Goal: Task Accomplishment & Management: Complete application form

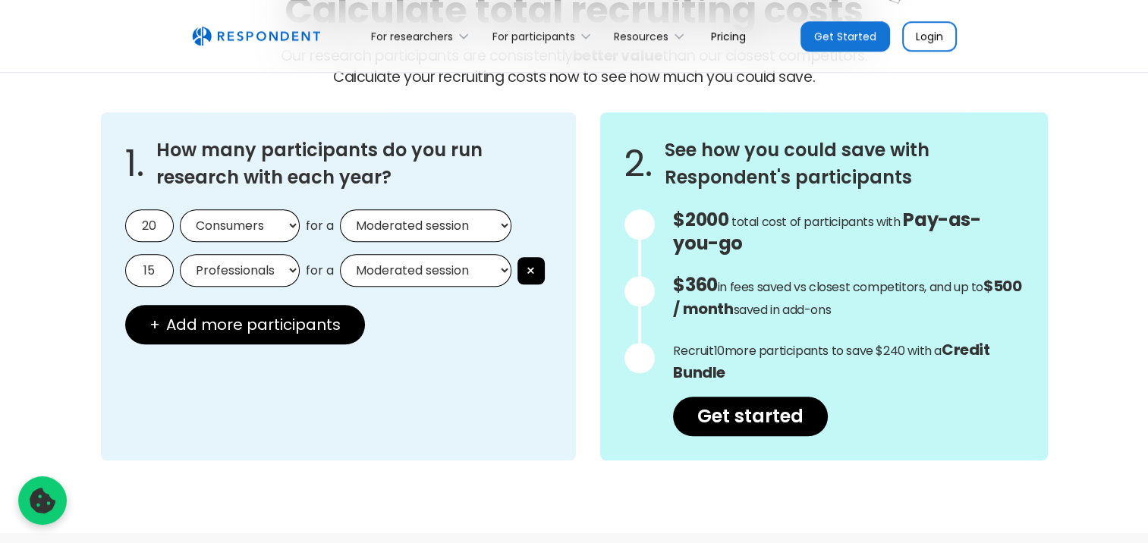
scroll to position [1366, 0]
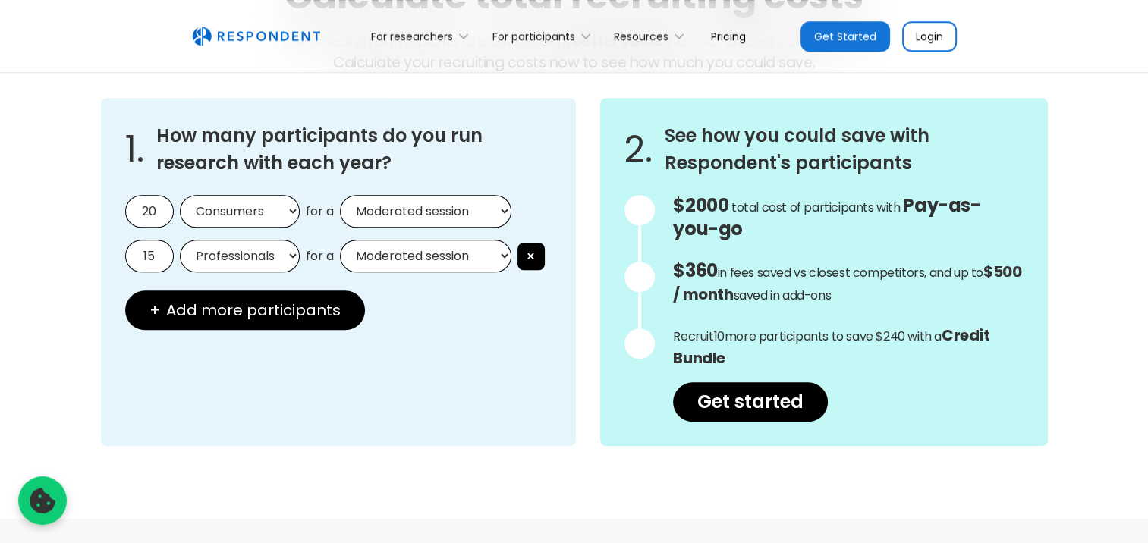
click at [170, 209] on input "20" at bounding box center [149, 211] width 49 height 33
drag, startPoint x: 165, startPoint y: 209, endPoint x: 131, endPoint y: 200, distance: 35.2
click at [131, 200] on input "20" at bounding box center [149, 211] width 49 height 33
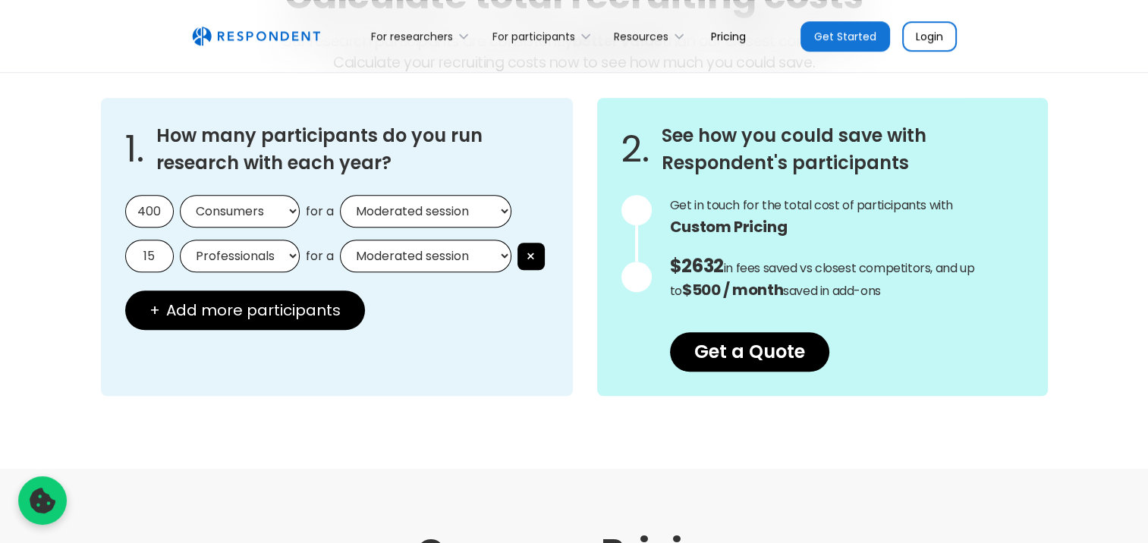
type input "400"
click at [422, 209] on select "Moderated session Unmoderated session" at bounding box center [426, 211] width 172 height 33
click at [433, 177] on div "1. How many participants do you run research with each year? 400 Consumers Prof…" at bounding box center [337, 247] width 472 height 298
drag, startPoint x: 157, startPoint y: 255, endPoint x: 101, endPoint y: 250, distance: 56.4
click at [101, 250] on div "1. How many participants do you run research with each year? 400 Consumers Prof…" at bounding box center [337, 247] width 472 height 298
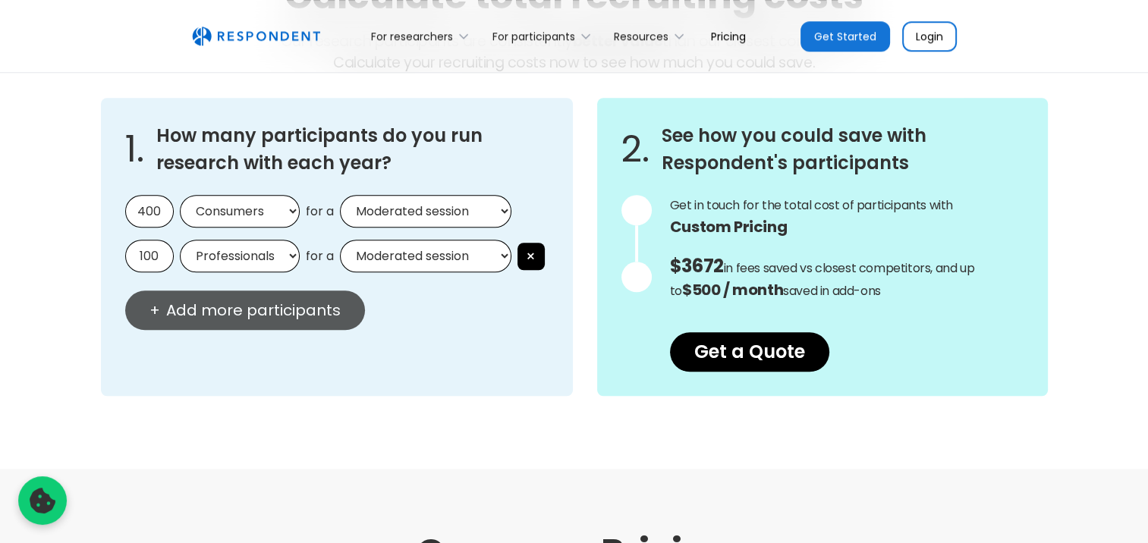
type input "100"
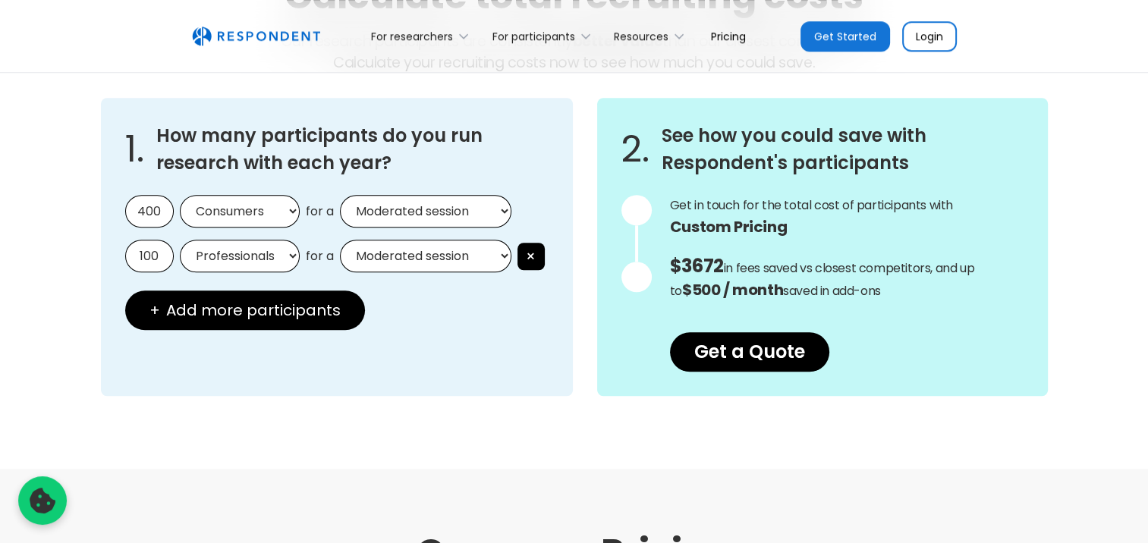
click at [181, 324] on button "+ Add more participants" at bounding box center [245, 310] width 240 height 39
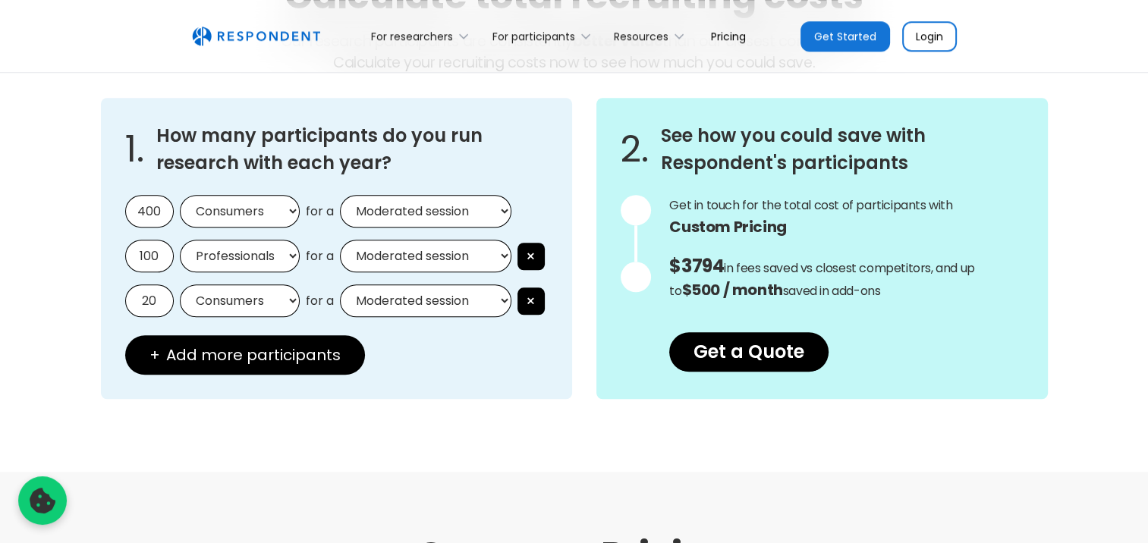
drag, startPoint x: 164, startPoint y: 294, endPoint x: 103, endPoint y: 297, distance: 60.8
click at [105, 297] on div "1. How many participants do you run research with each year? 400 Consumers Prof…" at bounding box center [337, 248] width 472 height 301
type input "50"
click at [406, 304] on select "Moderated session Unmoderated session" at bounding box center [426, 301] width 172 height 33
select select "unmoderated"
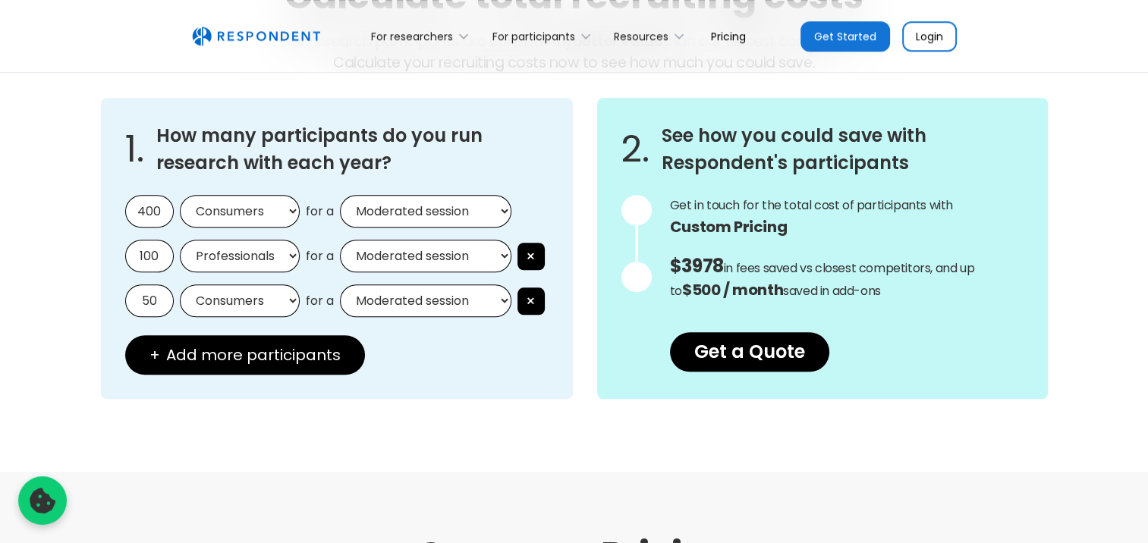
click at [340, 285] on select "Moderated session Unmoderated session" at bounding box center [426, 301] width 172 height 33
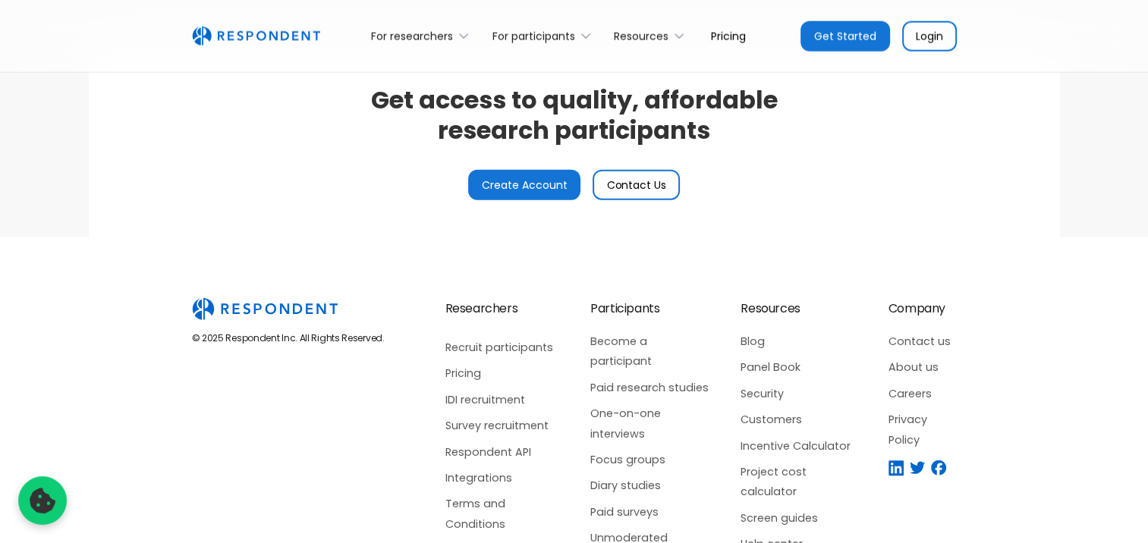
scroll to position [3643, 0]
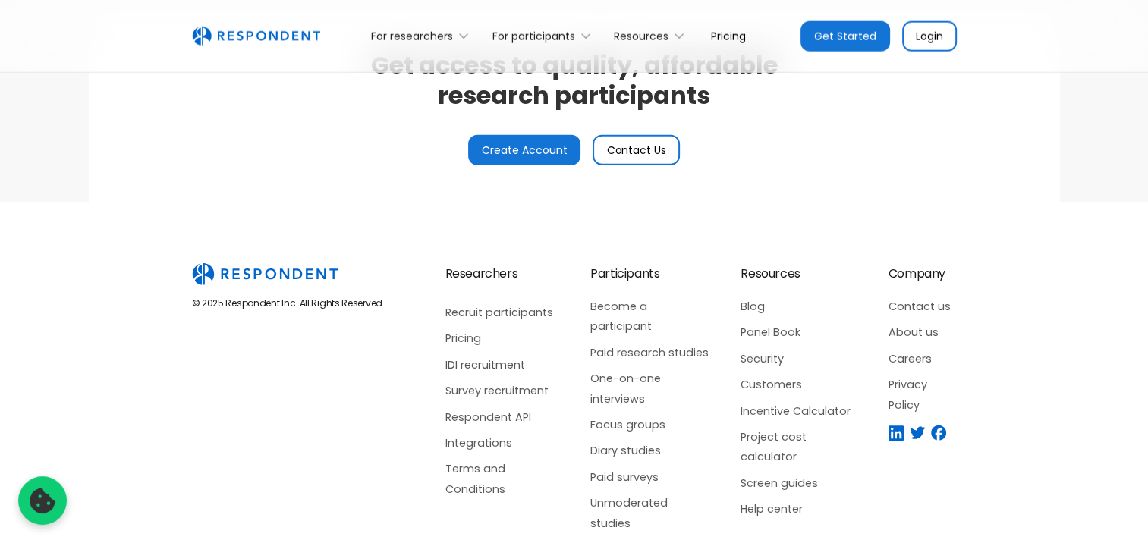
click at [471, 359] on link "IDI recruitment" at bounding box center [503, 365] width 115 height 20
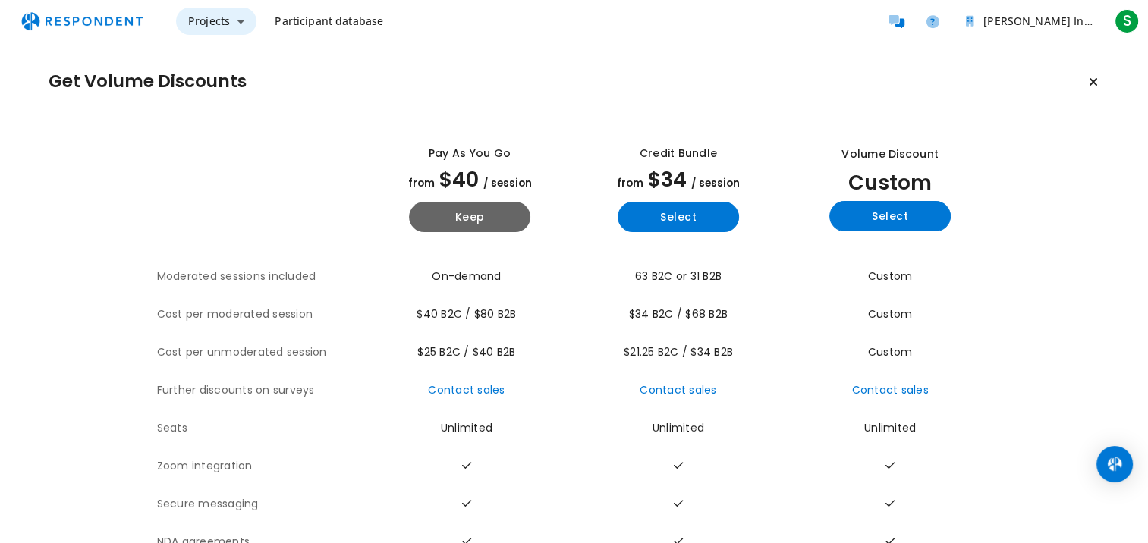
click at [227, 23] on span "Projects" at bounding box center [209, 21] width 42 height 14
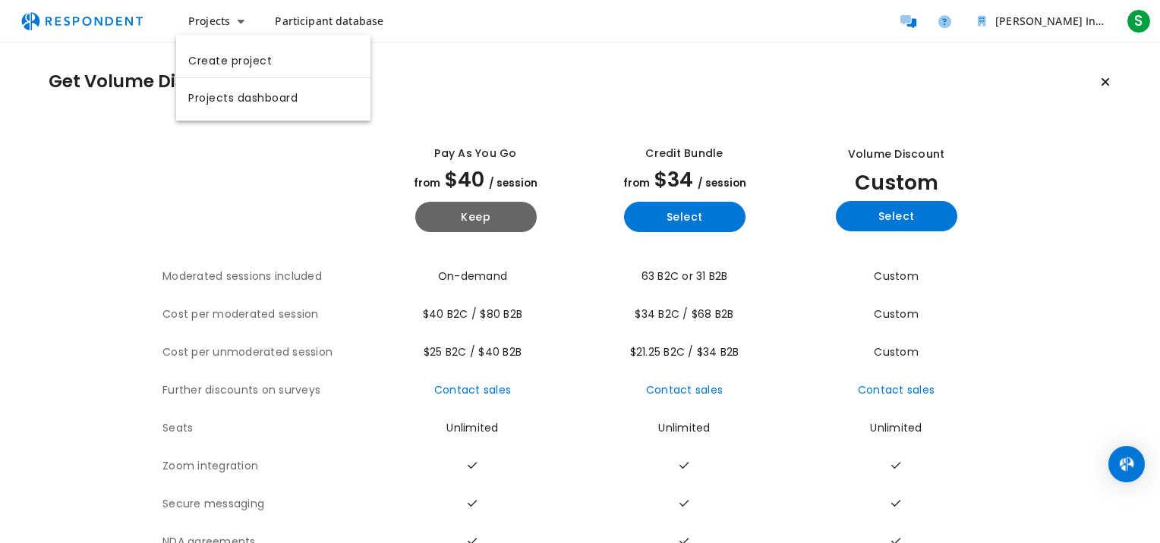
click at [335, 22] on md-backdrop at bounding box center [580, 271] width 1160 height 543
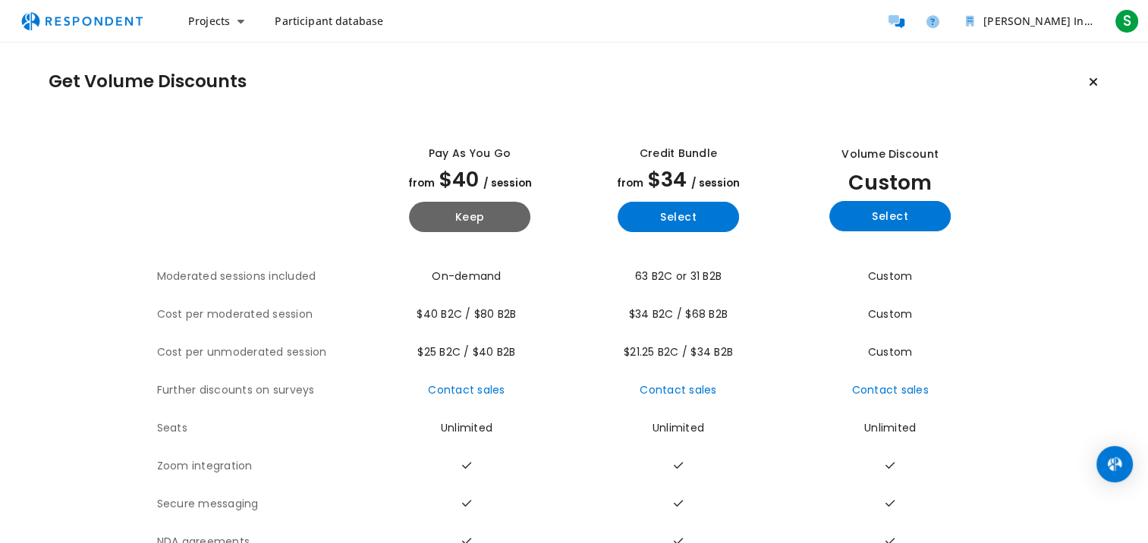
click at [288, 24] on span "Participant database" at bounding box center [329, 21] width 109 height 14
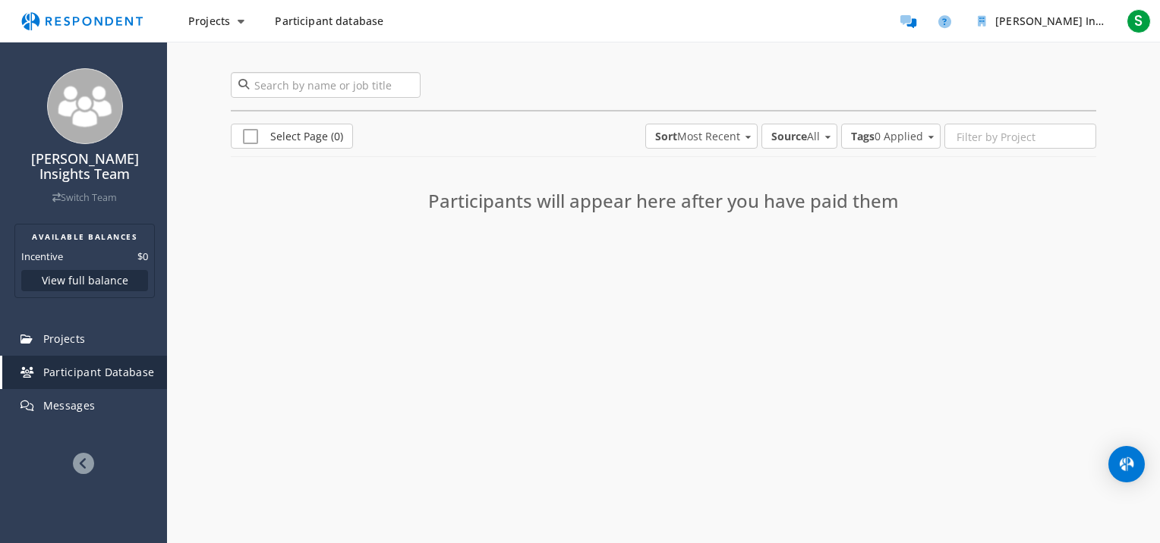
click at [331, 86] on input "search" at bounding box center [326, 85] width 190 height 26
click at [227, 5] on div "Projects Participant database [PERSON_NAME] Insights Team Available Balances In…" at bounding box center [580, 21] width 1160 height 43
click at [213, 24] on span "Projects" at bounding box center [209, 21] width 42 height 14
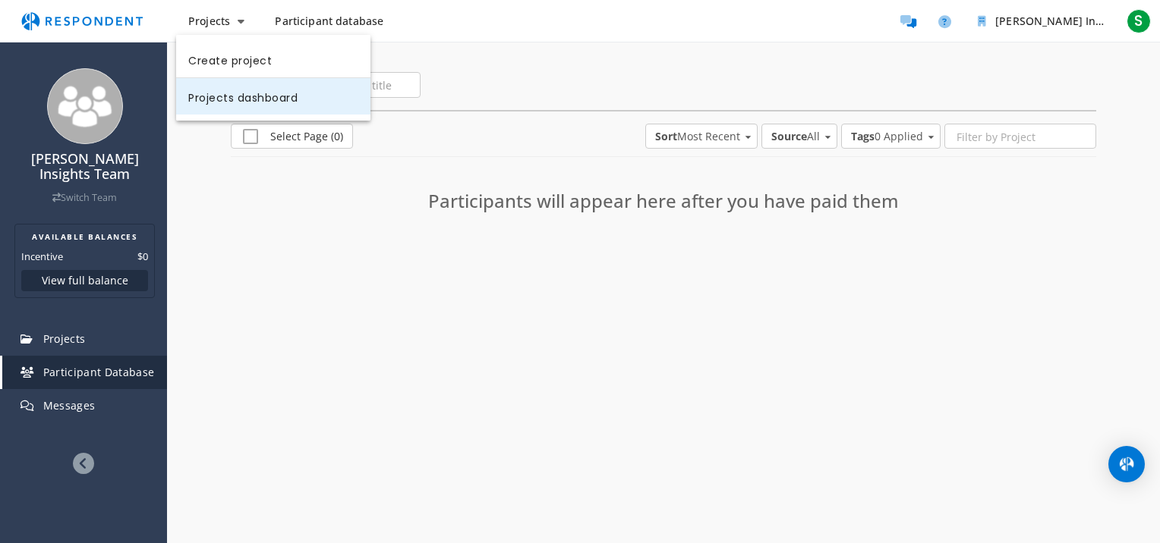
click at [242, 94] on link "Projects dashboard" at bounding box center [273, 96] width 194 height 36
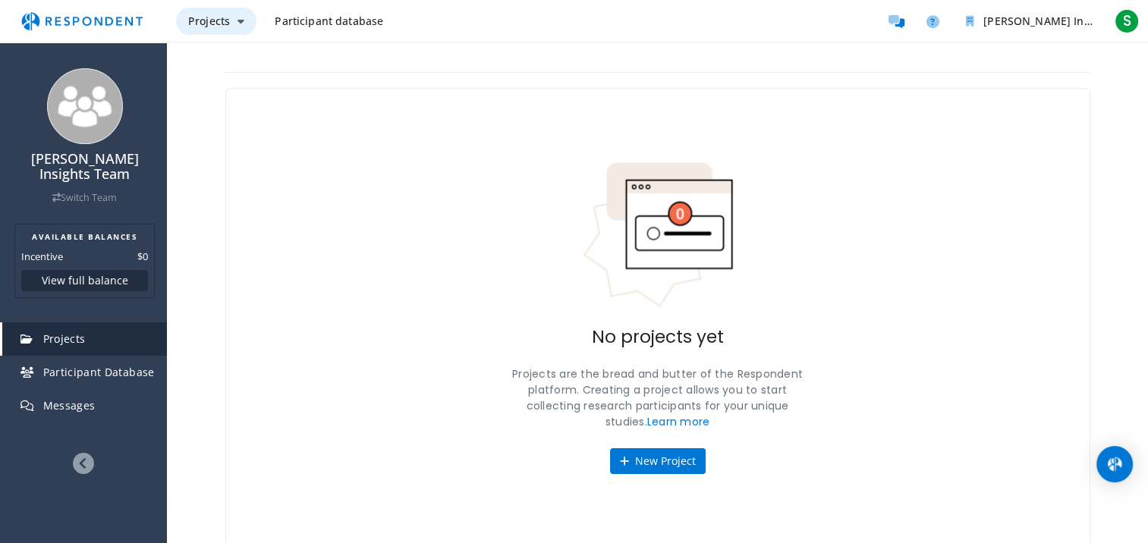
click at [216, 17] on span "Projects" at bounding box center [209, 21] width 42 height 14
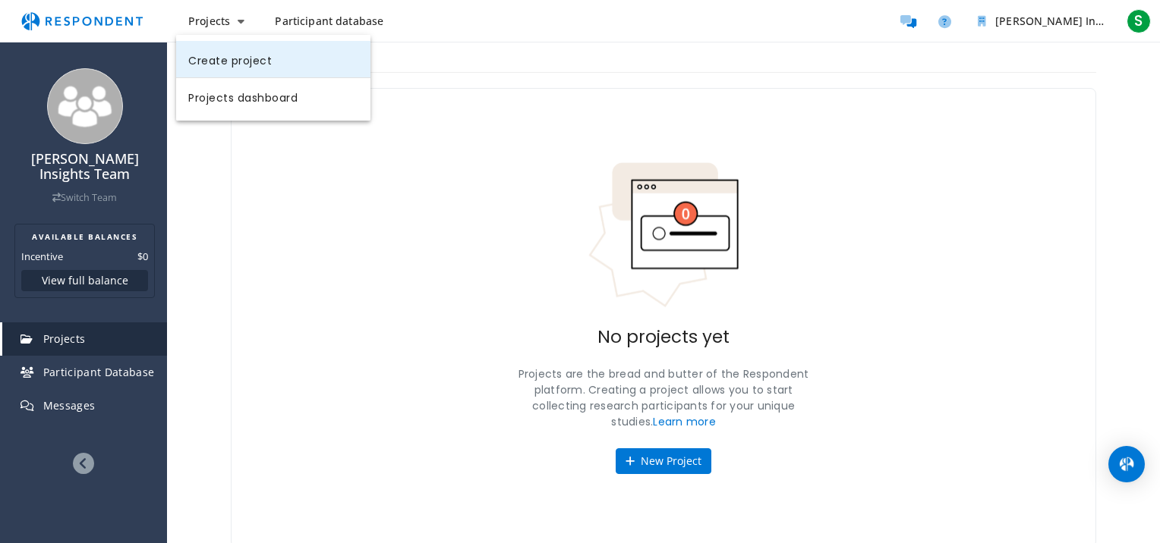
click at [224, 61] on link "Create project" at bounding box center [273, 59] width 194 height 36
